Goal: Information Seeking & Learning: Learn about a topic

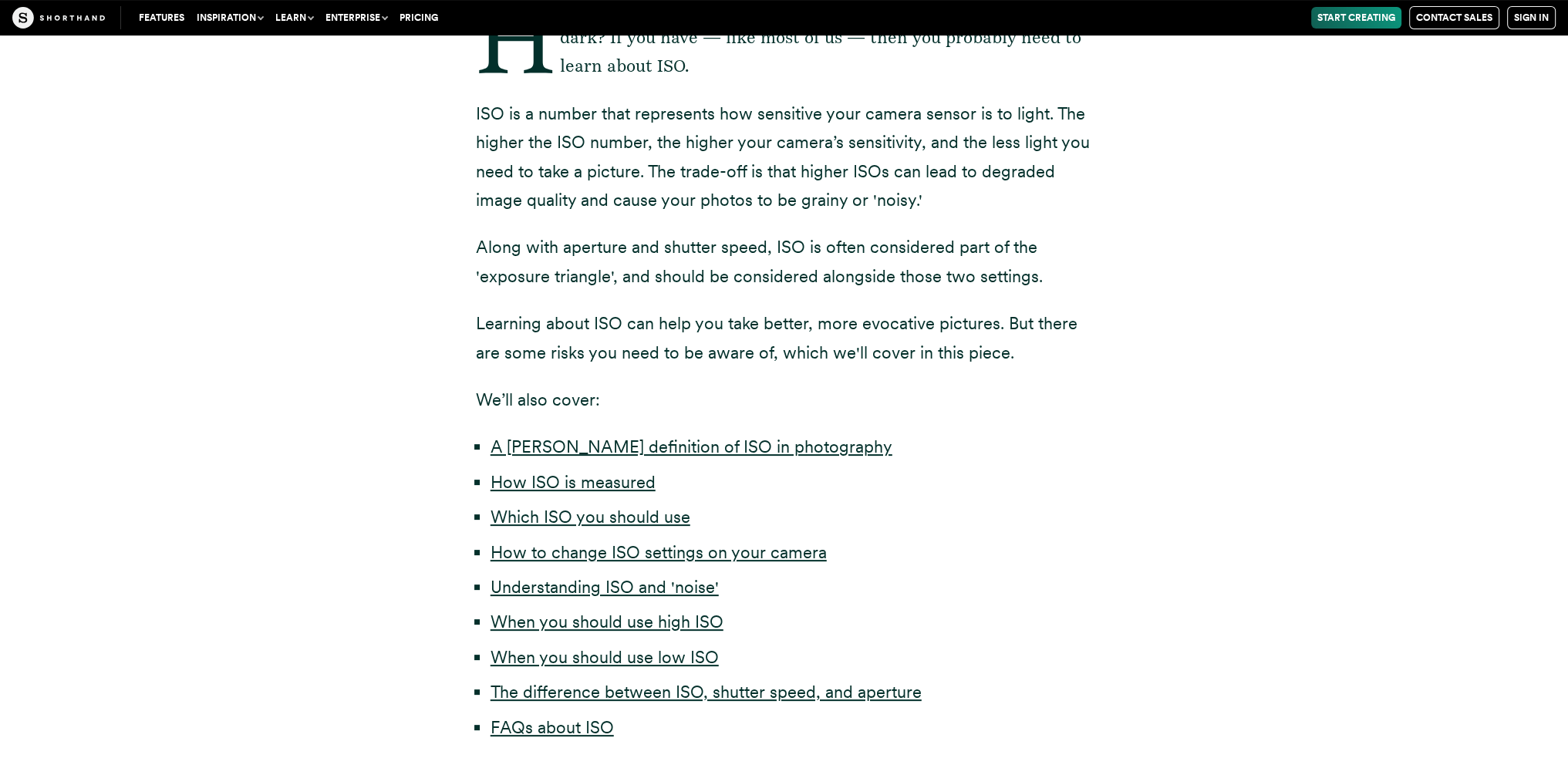
scroll to position [309, 0]
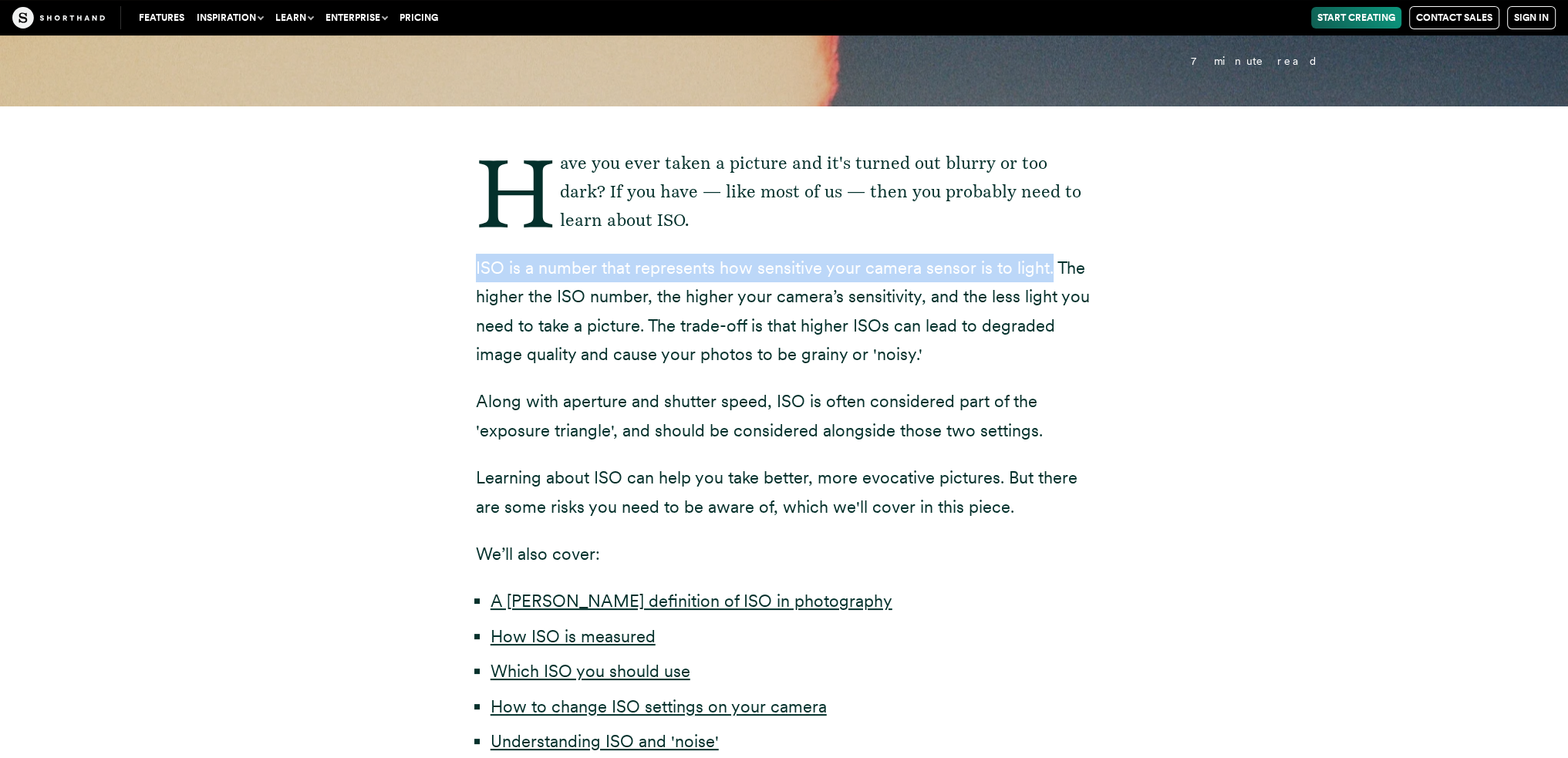
drag, startPoint x: 475, startPoint y: 264, endPoint x: 1044, endPoint y: 279, distance: 569.2
click at [1044, 279] on p "ISO is a number that represents how sensitive your camera sensor is to light. T…" at bounding box center [784, 312] width 617 height 116
copy p "ISO is a number that represents how sensitive your camera sensor is to light."
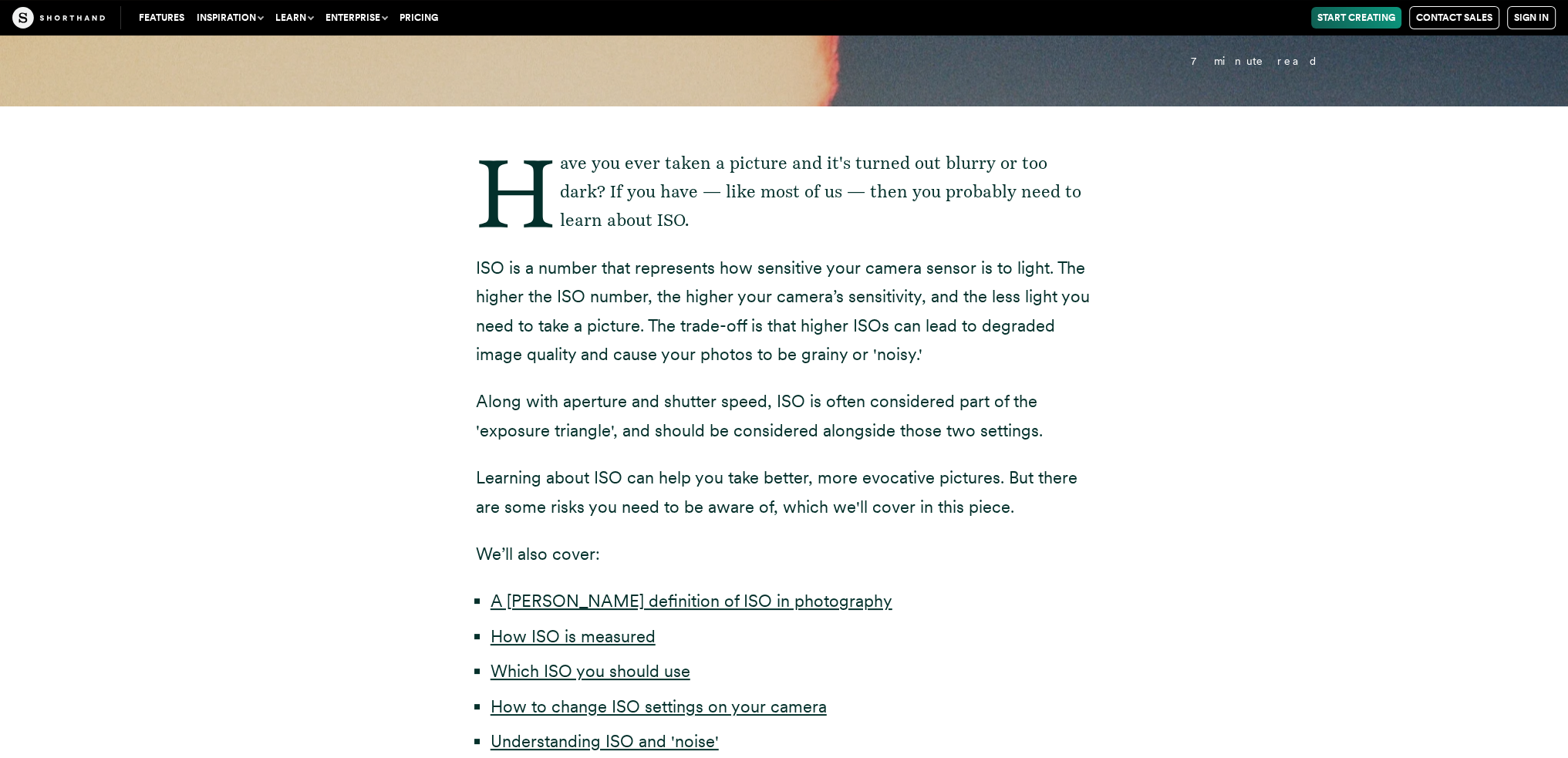
click at [241, 321] on div "Have you ever taken a picture and it's turned out blurry or too dark? If you ha…" at bounding box center [784, 533] width 1357 height 851
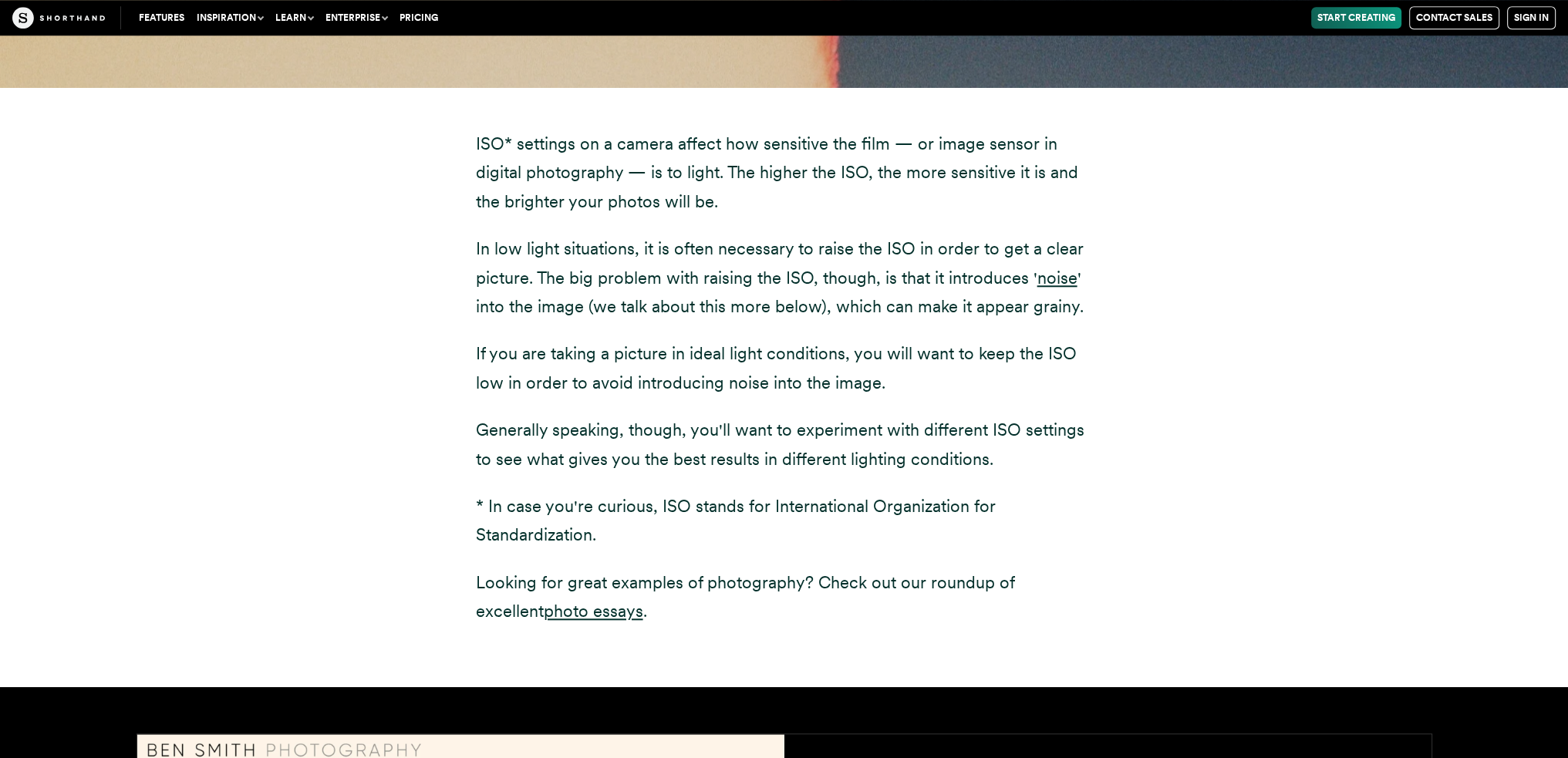
scroll to position [2006, 0]
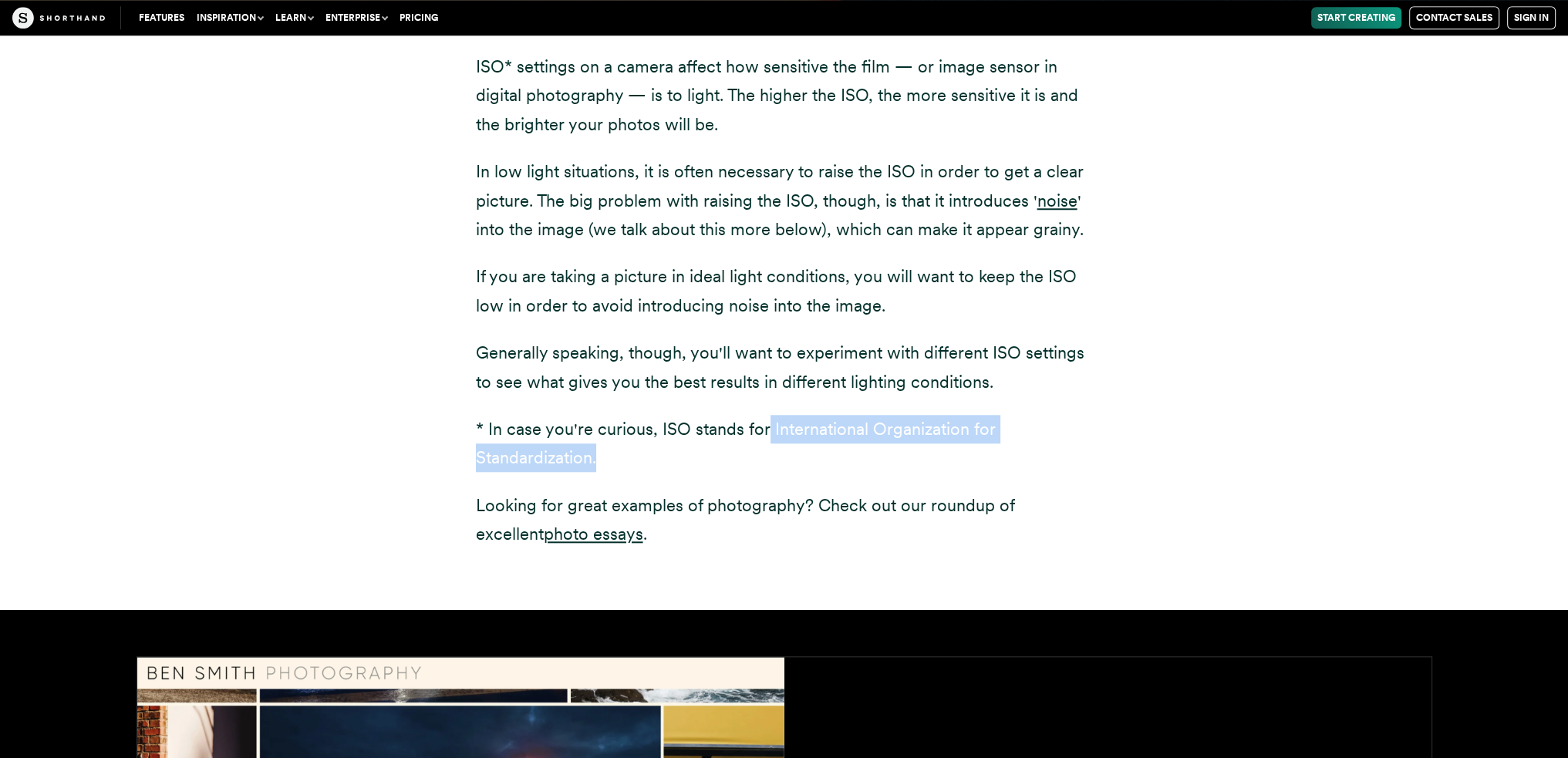
drag, startPoint x: 767, startPoint y: 432, endPoint x: 768, endPoint y: 456, distance: 24.0
click at [768, 456] on p "* In case you're curious, ISO stands for International Organization for Standar…" at bounding box center [784, 444] width 617 height 58
copy p "International Organization for Standardization."
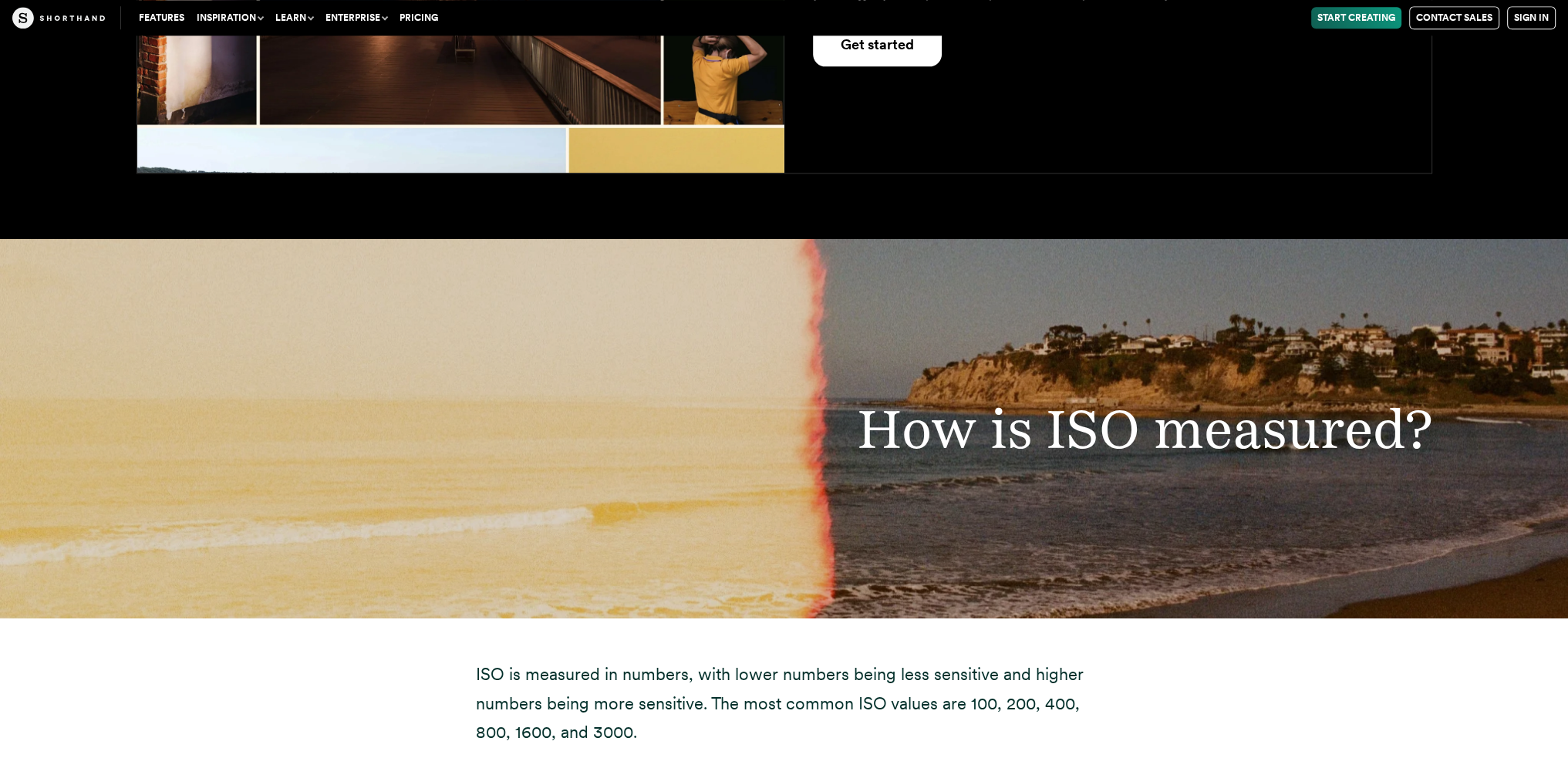
scroll to position [3240, 0]
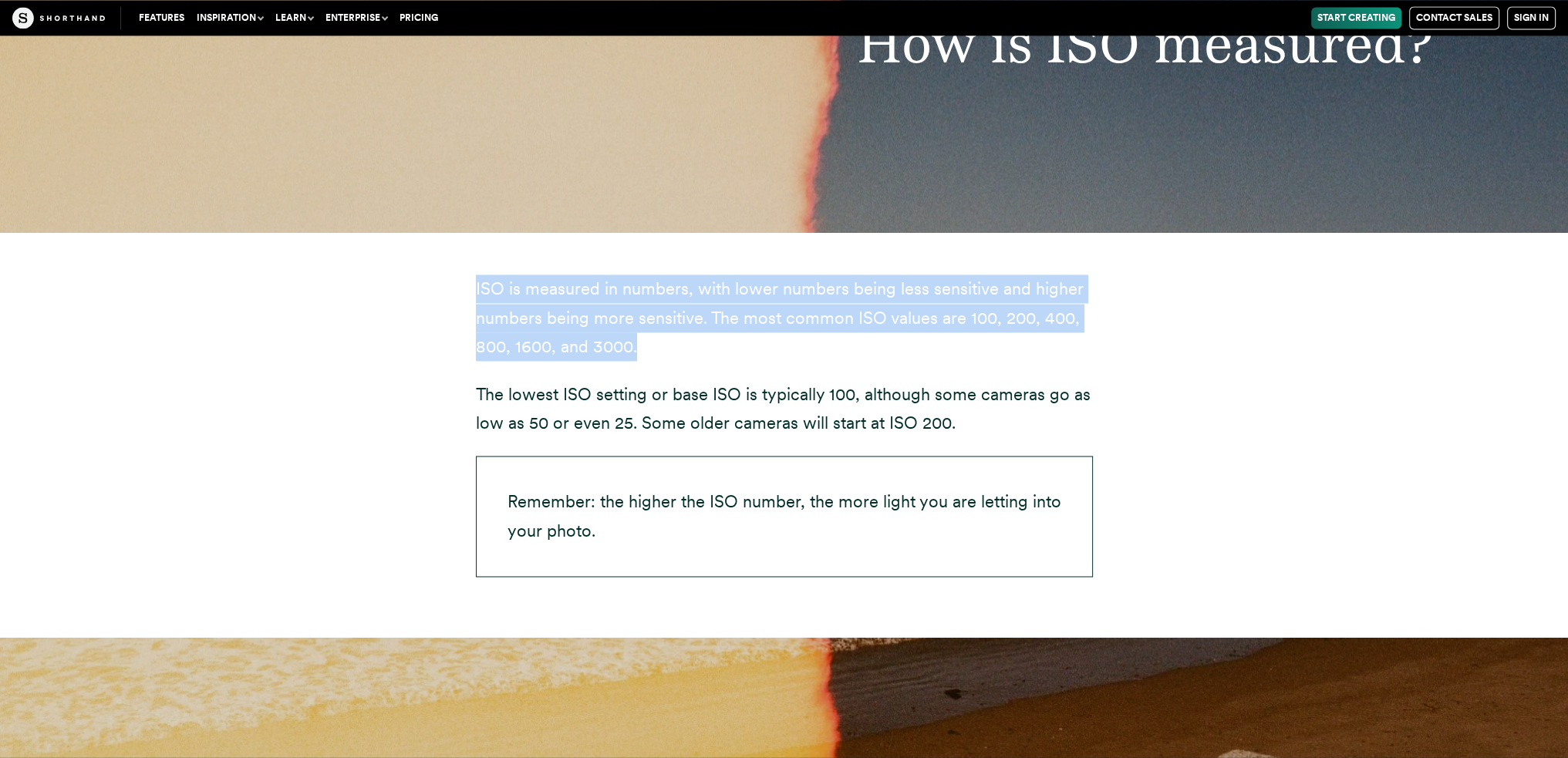
drag, startPoint x: 472, startPoint y: 289, endPoint x: 642, endPoint y: 358, distance: 183.5
click at [642, 358] on div "ISO is measured in numbers, with lower numbers being less sensitive and higher …" at bounding box center [785, 435] width 679 height 406
copy p "ISO is measured in numbers, with lower numbers being less sensitive and higher …"
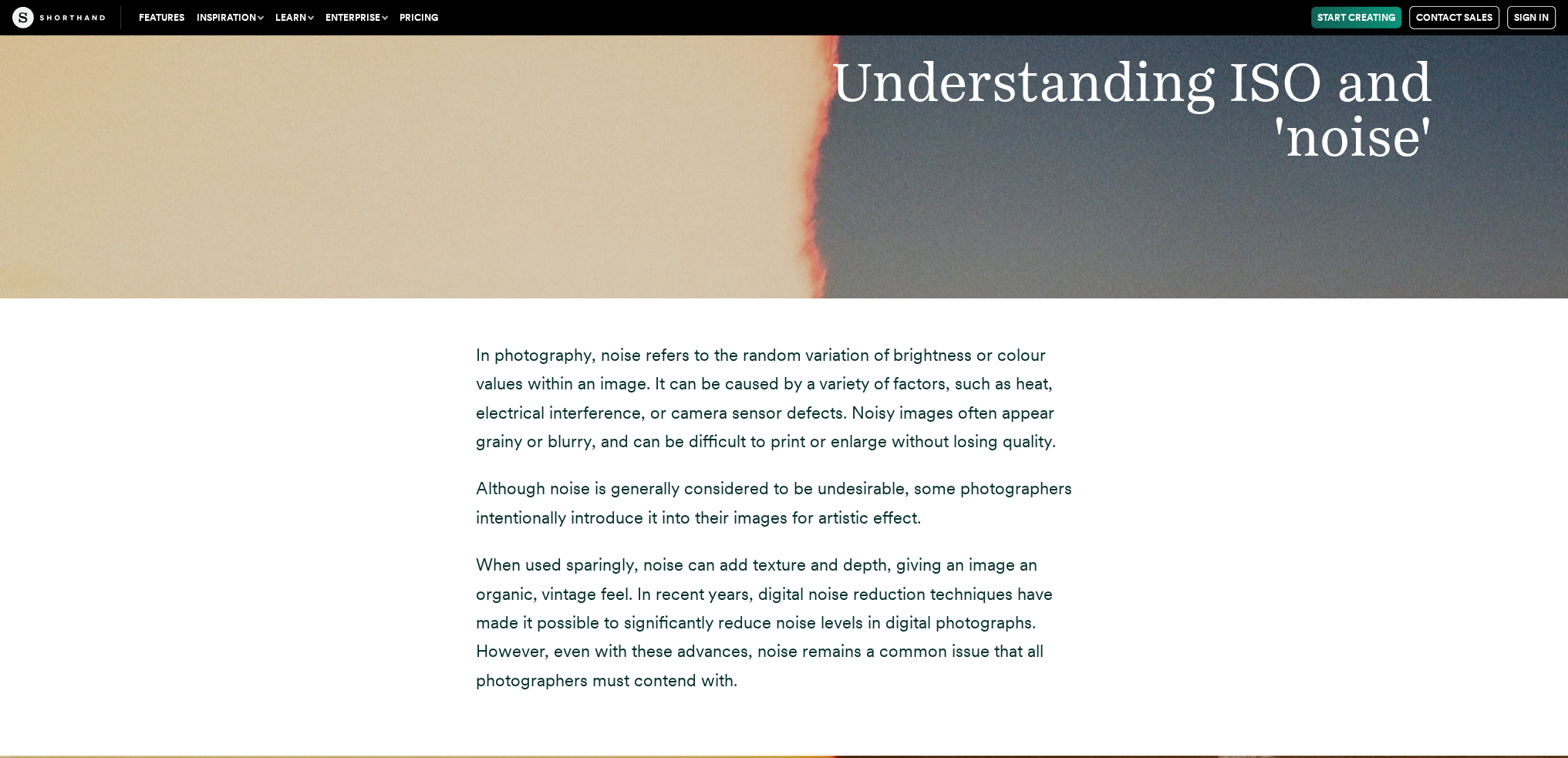
scroll to position [5863, 0]
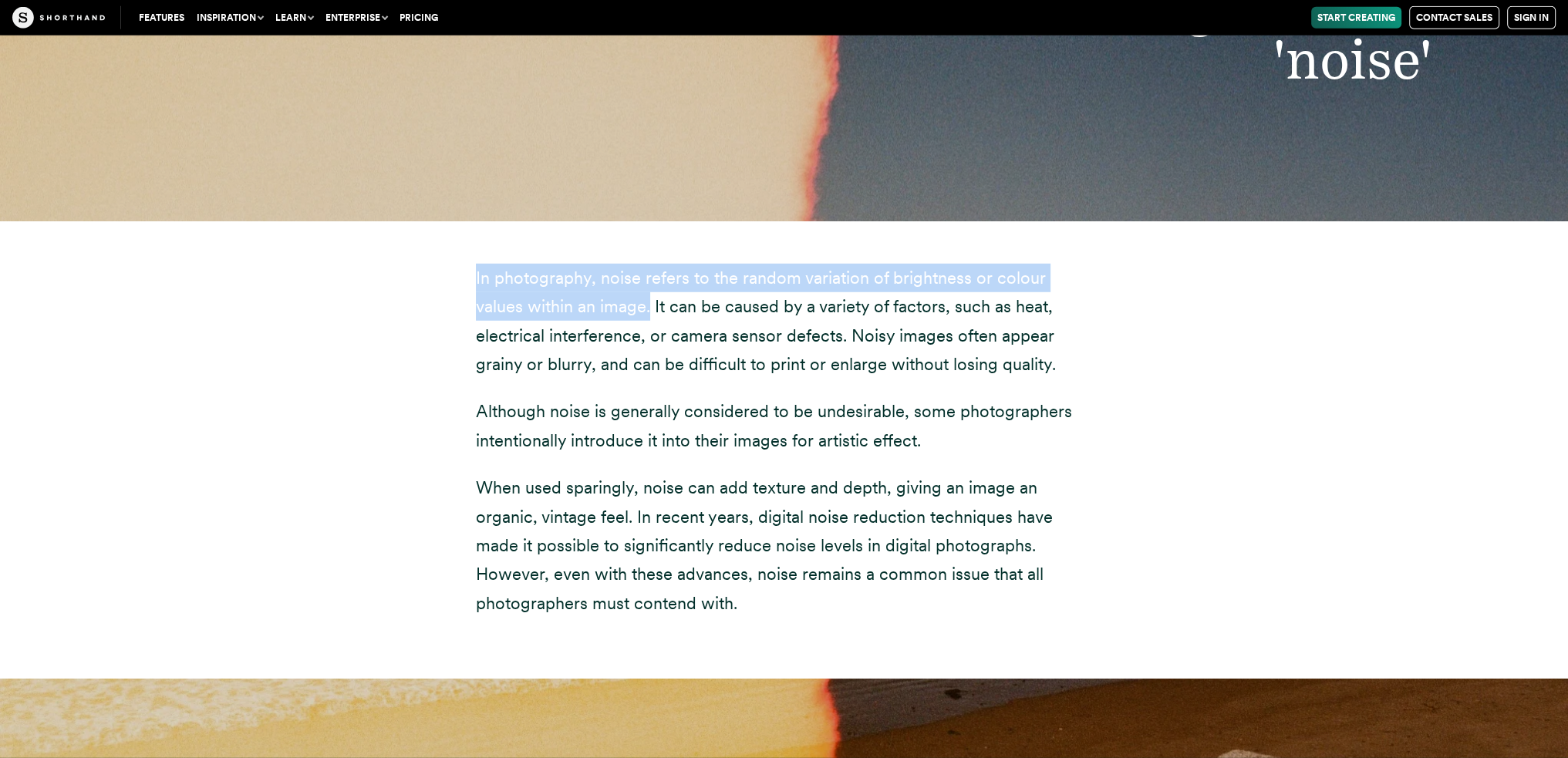
drag, startPoint x: 471, startPoint y: 241, endPoint x: 598, endPoint y: 289, distance: 135.8
click at [598, 289] on div "In photography, noise refers to the random variation of brightness or colour va…" at bounding box center [785, 450] width 679 height 458
copy p "In photography, noise refers to the random variation of brightness or colour va…"
